Goal: Information Seeking & Learning: Learn about a topic

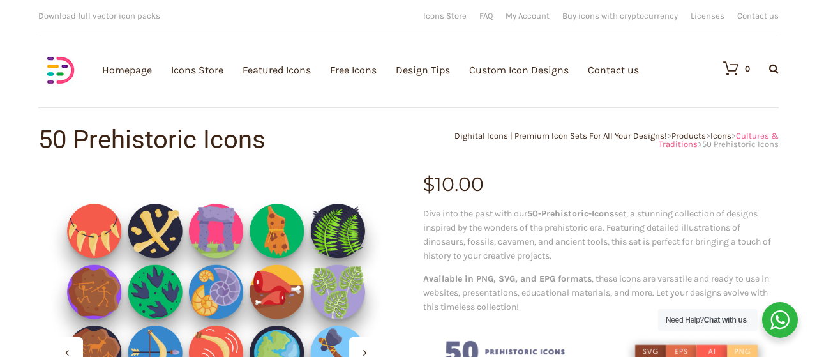
click at [729, 133] on span "Cultures & Traditions" at bounding box center [719, 140] width 120 height 18
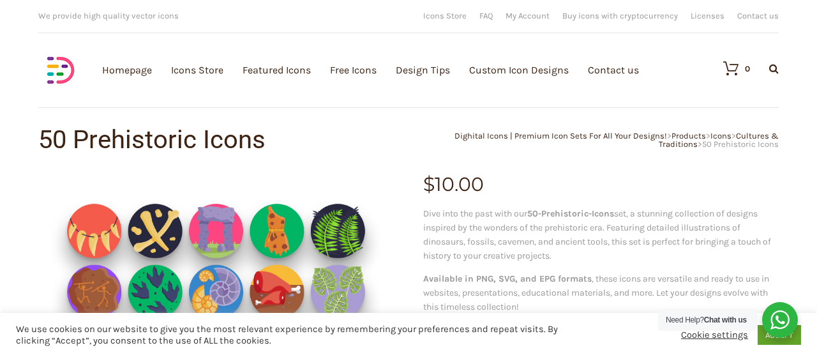
click at [771, 73] on icon at bounding box center [774, 68] width 10 height 10
click at [660, 113] on input "text" at bounding box center [704, 107] width 153 height 32
type input "android"
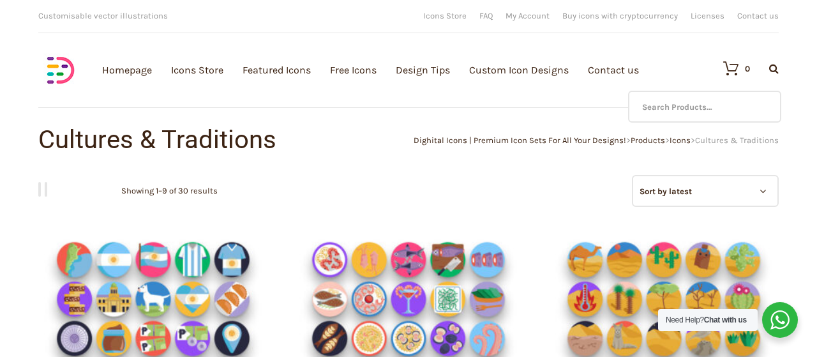
click at [778, 64] on icon at bounding box center [774, 68] width 10 height 10
click at [658, 110] on input "text" at bounding box center [704, 107] width 153 height 32
click at [773, 63] on icon at bounding box center [774, 68] width 10 height 10
click at [688, 98] on input "future" at bounding box center [704, 107] width 153 height 32
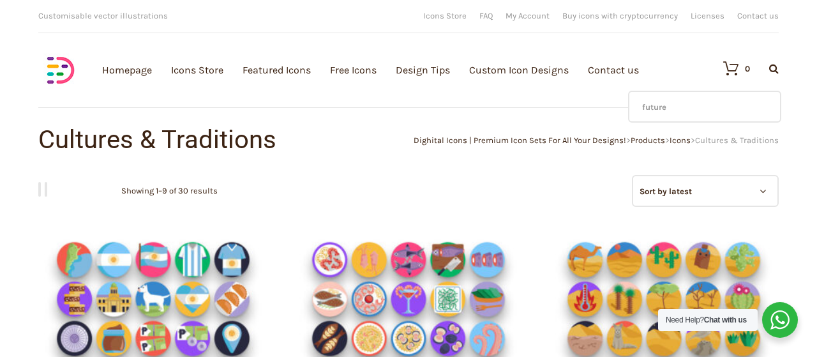
click at [688, 98] on input "future" at bounding box center [704, 107] width 153 height 32
type input "movie"
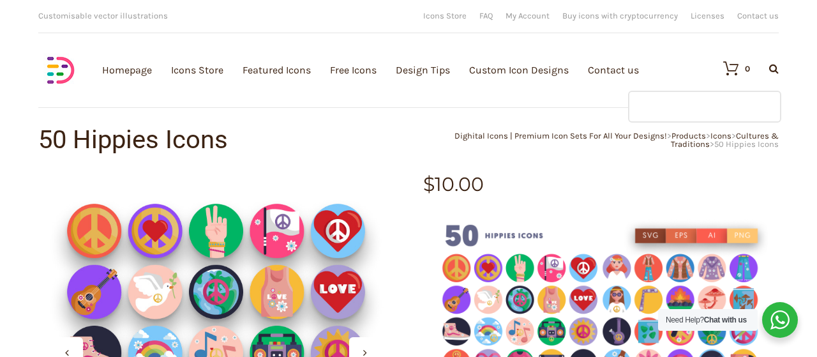
click at [708, 100] on input "text" at bounding box center [704, 107] width 153 height 32
type input "cinema"
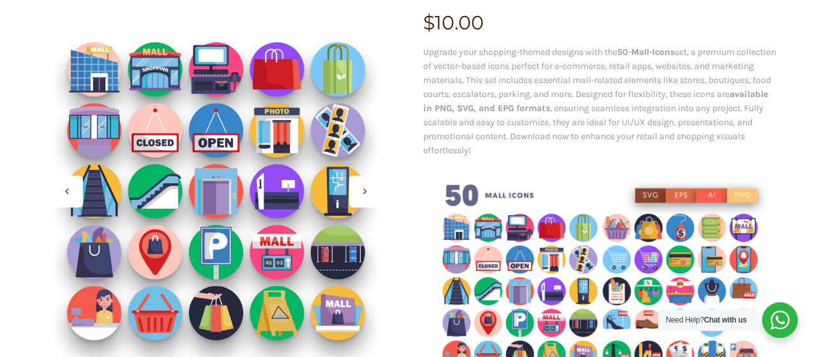
scroll to position [166, 0]
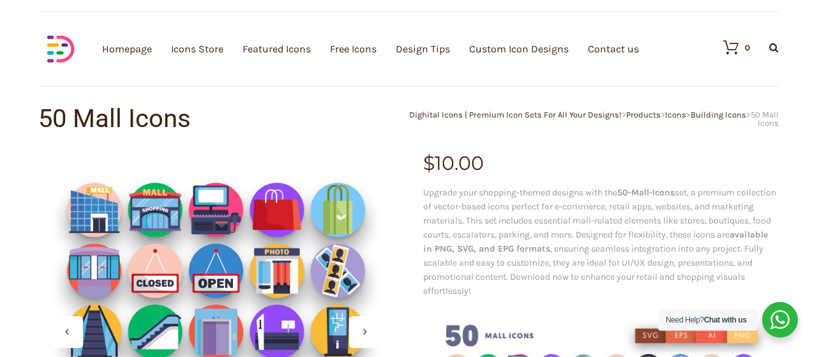
scroll to position [0, 0]
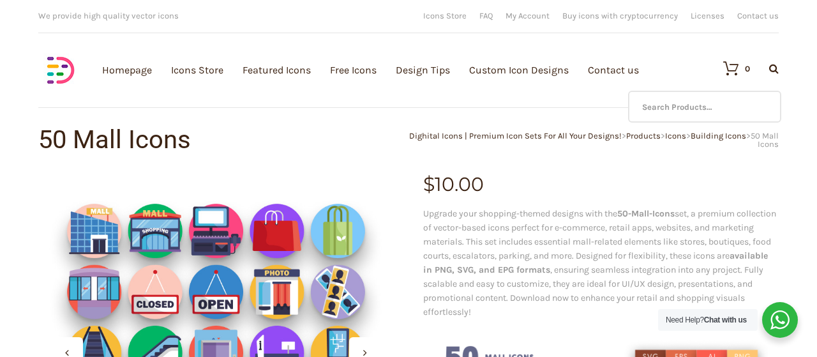
click at [770, 71] on icon at bounding box center [774, 68] width 10 height 10
click at [706, 109] on input "text" at bounding box center [704, 107] width 153 height 32
type input "delorean"
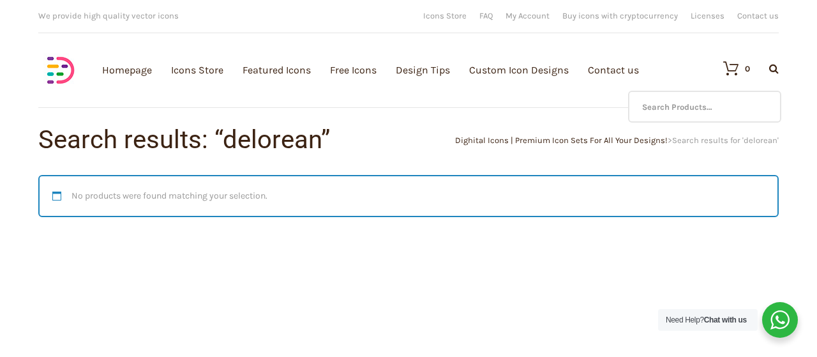
click at [778, 71] on icon at bounding box center [774, 68] width 10 height 10
click at [713, 110] on input "text" at bounding box center [704, 107] width 153 height 32
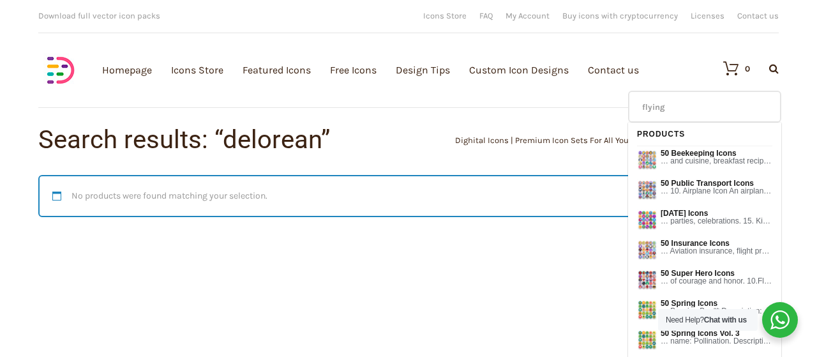
type input "flying"
